Goal: Task Accomplishment & Management: Complete application form

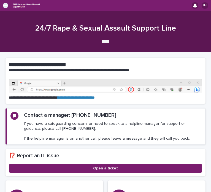
click at [3, 6] on icon "button" at bounding box center [5, 5] width 4 height 5
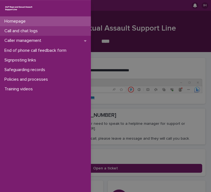
click at [24, 29] on p "Call and chat logs" at bounding box center [22, 30] width 40 height 5
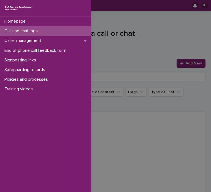
click at [129, 38] on div "Homepage Call and chat logs Caller management End of phone call feedback form S…" at bounding box center [105, 96] width 211 height 192
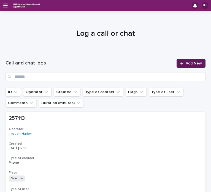
click at [181, 66] on link "Add New" at bounding box center [191, 63] width 29 height 9
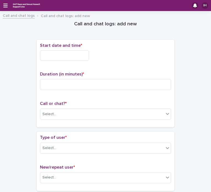
click at [43, 58] on input "text" at bounding box center [64, 55] width 49 height 10
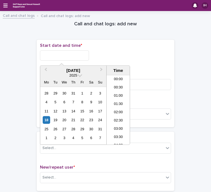
scroll to position [135, 0]
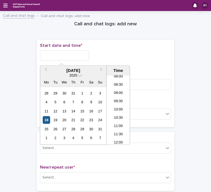
click at [48, 121] on div "18" at bounding box center [46, 119] width 7 height 7
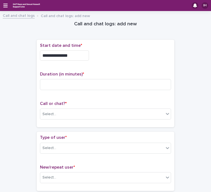
click at [69, 47] on span "Start date and time *" at bounding box center [61, 45] width 42 height 4
click at [75, 53] on input "**********" at bounding box center [64, 55] width 49 height 10
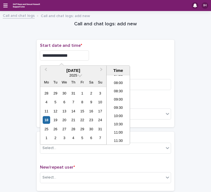
scroll to position [127, 0]
click at [118, 110] on li "09:30" at bounding box center [118, 109] width 23 height 8
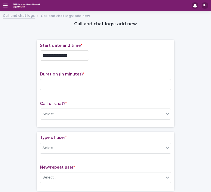
click at [75, 55] on input "**********" at bounding box center [64, 55] width 49 height 10
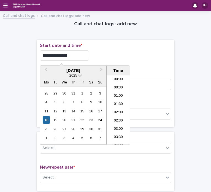
scroll to position [126, 0]
type input "**********"
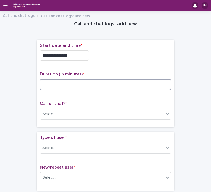
click at [71, 83] on input at bounding box center [105, 84] width 131 height 11
type input "**"
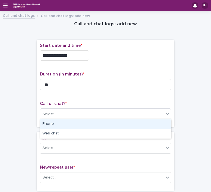
click at [66, 114] on div "Select..." at bounding box center [102, 114] width 124 height 9
click at [66, 125] on div "Phone" at bounding box center [105, 124] width 131 height 10
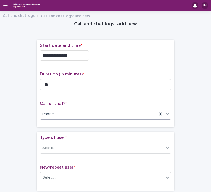
scroll to position [28, 0]
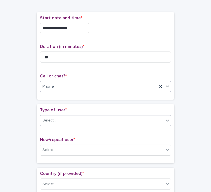
click at [65, 120] on div "Select..." at bounding box center [102, 120] width 124 height 9
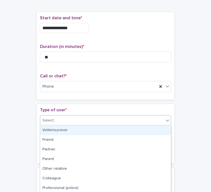
click at [60, 133] on div "Victim/survivor" at bounding box center [105, 131] width 131 height 10
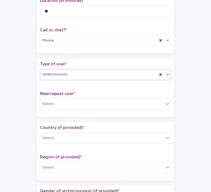
scroll to position [78, 0]
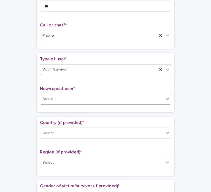
click at [67, 97] on div "Select..." at bounding box center [102, 98] width 124 height 9
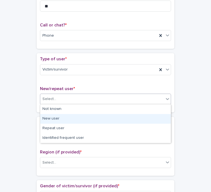
click at [64, 119] on div "New user" at bounding box center [105, 119] width 131 height 10
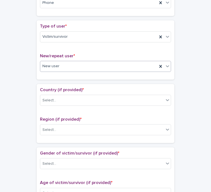
scroll to position [112, 0]
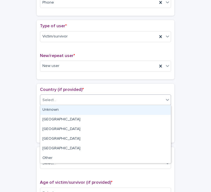
click at [72, 97] on div "Select..." at bounding box center [102, 100] width 124 height 9
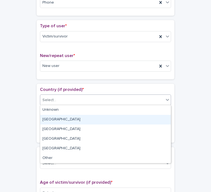
click at [63, 120] on div "[GEOGRAPHIC_DATA]" at bounding box center [105, 120] width 131 height 10
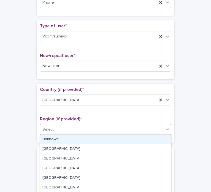
click at [67, 131] on div "Select..." at bounding box center [102, 129] width 124 height 9
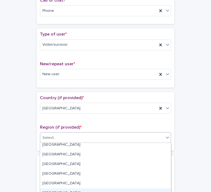
scroll to position [0, 0]
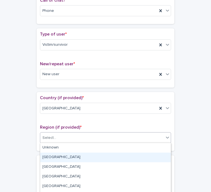
click at [103, 154] on div "[GEOGRAPHIC_DATA]" at bounding box center [105, 158] width 131 height 10
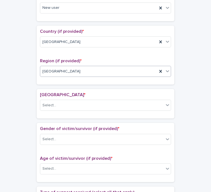
scroll to position [174, 0]
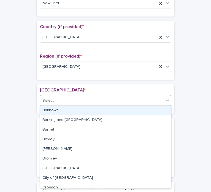
click at [158, 99] on div "Select..." at bounding box center [102, 100] width 124 height 9
click at [144, 106] on div "Unknown" at bounding box center [105, 111] width 131 height 10
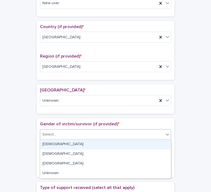
click at [97, 138] on div "Select..." at bounding box center [102, 134] width 124 height 9
click at [94, 143] on div "[DEMOGRAPHIC_DATA]" at bounding box center [105, 145] width 131 height 10
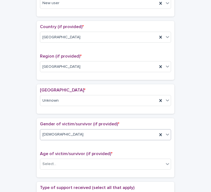
click at [96, 136] on div "[DEMOGRAPHIC_DATA]" at bounding box center [98, 134] width 117 height 9
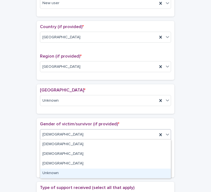
click at [72, 174] on div "Unknown" at bounding box center [105, 174] width 131 height 10
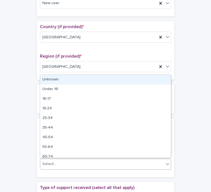
click at [75, 166] on div "Select..." at bounding box center [102, 163] width 124 height 9
click at [70, 82] on div "Unknown" at bounding box center [105, 80] width 131 height 10
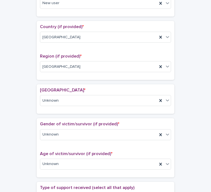
click at [189, 159] on div "**********" at bounding box center [106, 136] width 200 height 592
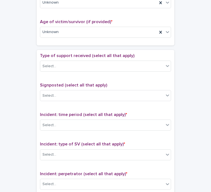
scroll to position [308, 0]
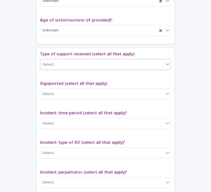
click at [117, 64] on div "Select..." at bounding box center [102, 64] width 124 height 9
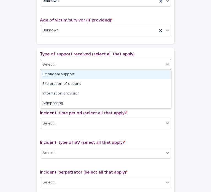
click at [105, 74] on div "Emotional support" at bounding box center [105, 75] width 131 height 10
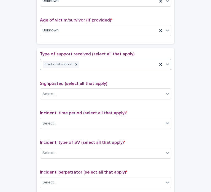
click at [101, 66] on div "Emotional support" at bounding box center [98, 65] width 117 height 10
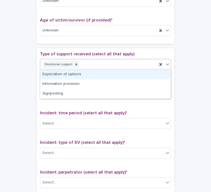
click at [93, 77] on div "Exploration of options" at bounding box center [105, 75] width 131 height 10
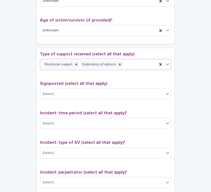
click at [134, 66] on div "Emotional support Exploration of options" at bounding box center [98, 65] width 117 height 10
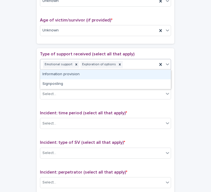
click at [129, 77] on div "Information provision" at bounding box center [105, 75] width 131 height 10
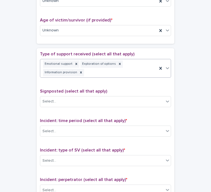
scroll to position [312, 0]
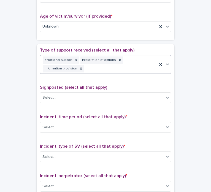
click at [137, 68] on div "Emotional support Exploration of options Information provision" at bounding box center [98, 64] width 117 height 18
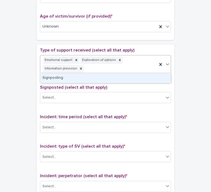
click at [102, 85] on p "Signposted (select all that apply)" at bounding box center [105, 87] width 131 height 5
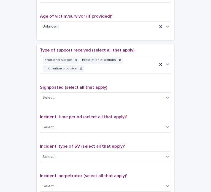
click at [105, 74] on div "Type of support received (select all that apply) Emotional support Exploration …" at bounding box center [105, 63] width 131 height 31
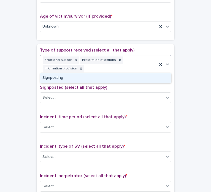
click at [105, 70] on div "Emotional support Exploration of options Information provision" at bounding box center [98, 64] width 117 height 18
click at [98, 78] on div "Signposting" at bounding box center [105, 78] width 131 height 10
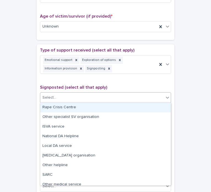
click at [96, 96] on div "Select..." at bounding box center [102, 97] width 124 height 9
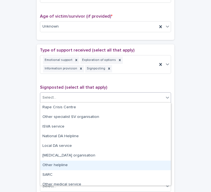
click at [75, 162] on div "Other helpline" at bounding box center [105, 166] width 131 height 10
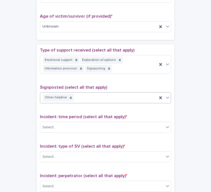
click at [130, 97] on div "Other helpline" at bounding box center [98, 98] width 117 height 10
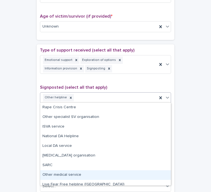
click at [75, 173] on div "Other medical service" at bounding box center [105, 175] width 131 height 10
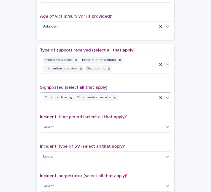
click at [125, 99] on div "Other helpline Other medical service" at bounding box center [98, 98] width 117 height 10
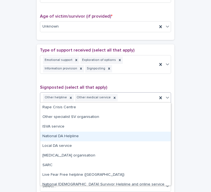
scroll to position [14, 0]
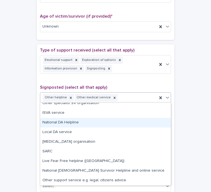
click at [189, 129] on div "**********" at bounding box center [106, 3] width 200 height 600
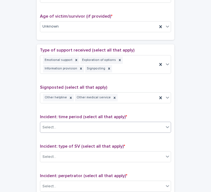
click at [120, 126] on div "Select..." at bounding box center [102, 127] width 124 height 9
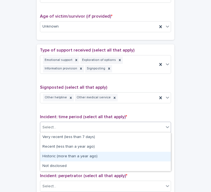
click at [115, 156] on div "Historic (more than a year ago)" at bounding box center [105, 157] width 131 height 10
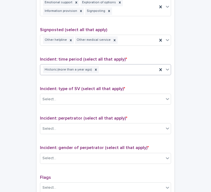
scroll to position [372, 0]
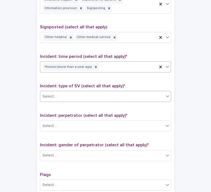
click at [151, 94] on div "Select..." at bounding box center [102, 96] width 124 height 9
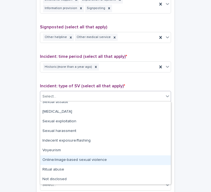
scroll to position [0, 0]
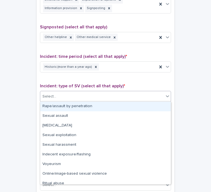
click at [80, 105] on div "Rape/assault by penetration" at bounding box center [105, 107] width 131 height 10
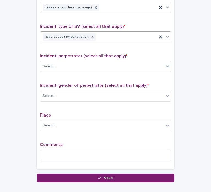
scroll to position [434, 0]
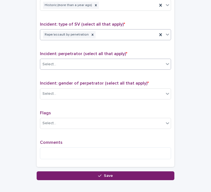
click at [75, 63] on div "Select..." at bounding box center [102, 64] width 124 height 9
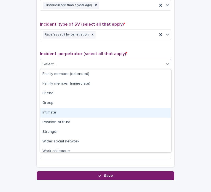
click at [70, 115] on div "Intimate" at bounding box center [105, 113] width 131 height 10
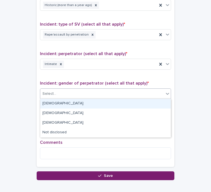
click at [87, 90] on div "Select..." at bounding box center [102, 93] width 124 height 9
click at [74, 107] on div "[DEMOGRAPHIC_DATA]" at bounding box center [105, 104] width 131 height 10
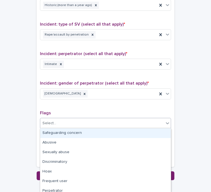
click at [76, 125] on div "Select..." at bounding box center [102, 123] width 124 height 9
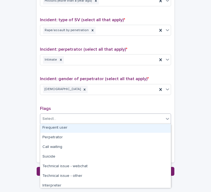
scroll to position [52, 0]
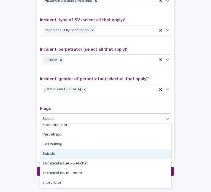
click at [61, 151] on div "Suicide" at bounding box center [105, 154] width 131 height 10
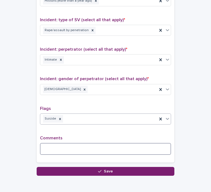
click at [61, 151] on textarea at bounding box center [105, 149] width 131 height 12
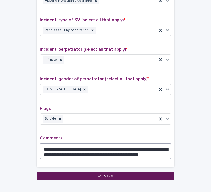
type textarea "**********"
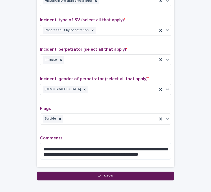
click at [129, 177] on button "Save" at bounding box center [106, 176] width 138 height 9
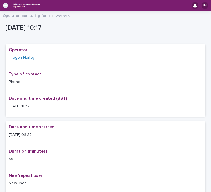
click at [4, 7] on icon "button" at bounding box center [5, 5] width 4 height 5
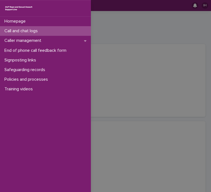
click at [136, 74] on div "Homepage Call and chat logs Caller management End of phone call feedback form S…" at bounding box center [105, 96] width 211 height 192
